Goal: Information Seeking & Learning: Learn about a topic

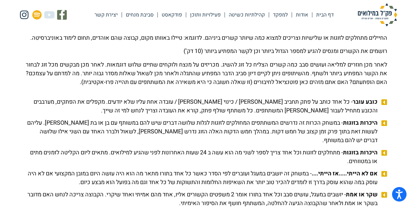
scroll to position [610, 0]
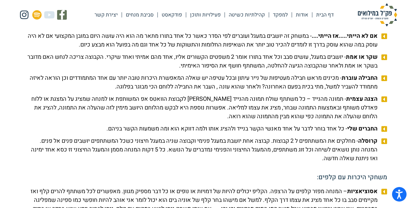
scroll to position [746, 0]
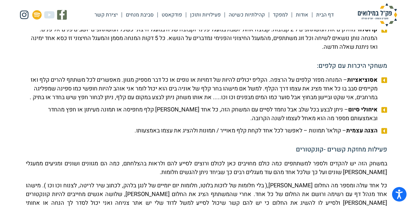
scroll to position [847, 0]
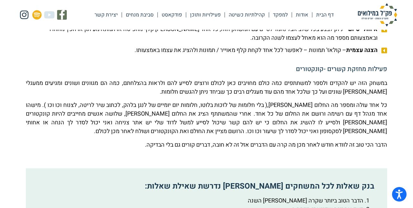
scroll to position [938, 0]
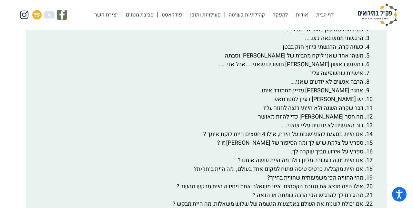
scroll to position [1117, 0]
click at [13, 147] on section "רעיונות למשחקי היכרות מאגר 100 שאלות להכרות עומק למעבר 1. מד מטר- שאלות שיוצרות…" at bounding box center [206, 169] width 413 height 2347
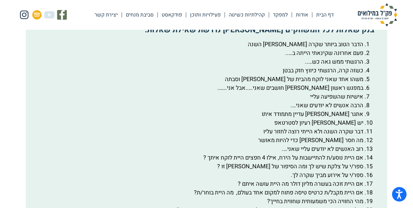
scroll to position [1095, 0]
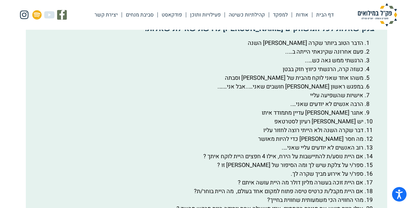
click at [407, 141] on section "רעיונות למשחקי היכרות מאגר 100 שאלות להכרות עומק למעבר 1. מד מטר- שאלות שיוצרות…" at bounding box center [206, 191] width 413 height 2347
click at [14, 147] on section "רעיונות למשחקי היכרות מאגר 100 שאלות להכרות עומק למעבר 1. מד מטר- שאלות שיוצרות…" at bounding box center [206, 191] width 413 height 2347
click at [23, 161] on div "רעיונות למשחקי היכרות מאגר 100 שאלות להכרות עומק למעבר 1. מד מטר- שאלות שיוצרות…" at bounding box center [206, 200] width 367 height 2331
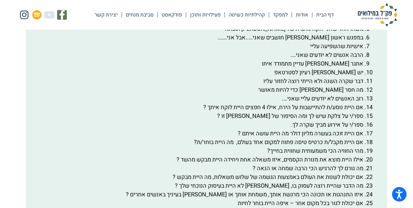
scroll to position [1144, 0]
click at [12, 119] on section "רעיונות למשחקי היכרות מאגר 100 שאלות להכרות עומק למעבר 1. מד מטר- שאלות שיוצרות…" at bounding box center [206, 142] width 413 height 2347
click at [68, 129] on li "ספר/י על אירוע מביך שקרה לך." at bounding box center [200, 124] width 327 height 9
click at [14, 163] on section "רעיונות למשחקי היכרות מאגר 100 שאלות להכרות עומק למעבר 1. מד מטר- שאלות שיוצרות…" at bounding box center [206, 142] width 413 height 2347
click at [31, 162] on div "בנק שאלות לכל המשחקים [PERSON_NAME] נדרשת שאילת שאלות: הדבר הטוב ביותר שקרה [PE…" at bounding box center [206, 119] width 361 height 317
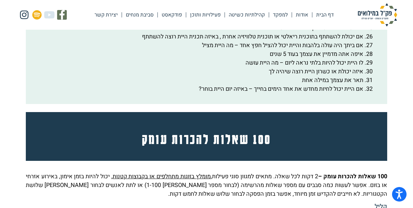
scroll to position [1319, 0]
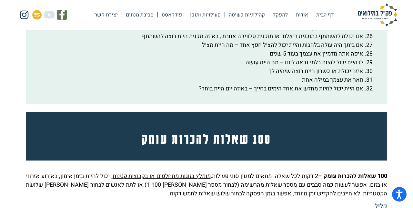
click at [46, 67] on li "לו היית יכול להיות בלתי נראה ליום – מה היית עושה" at bounding box center [200, 62] width 327 height 9
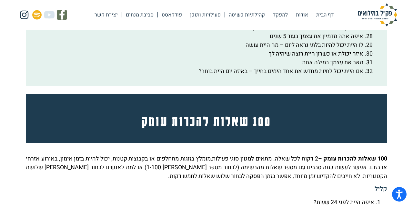
scroll to position [1337, 0]
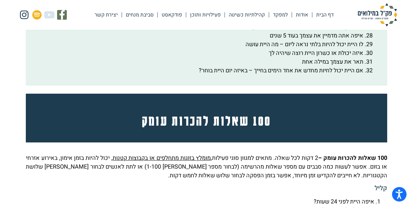
click at [152, 66] on li "תאר את עצמך במילה אחת" at bounding box center [200, 61] width 327 height 9
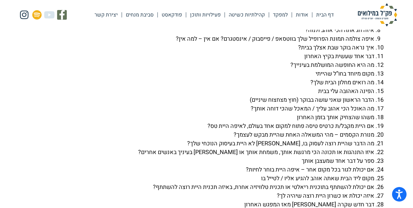
scroll to position [1569, 0]
